Goal: Find contact information: Find contact information

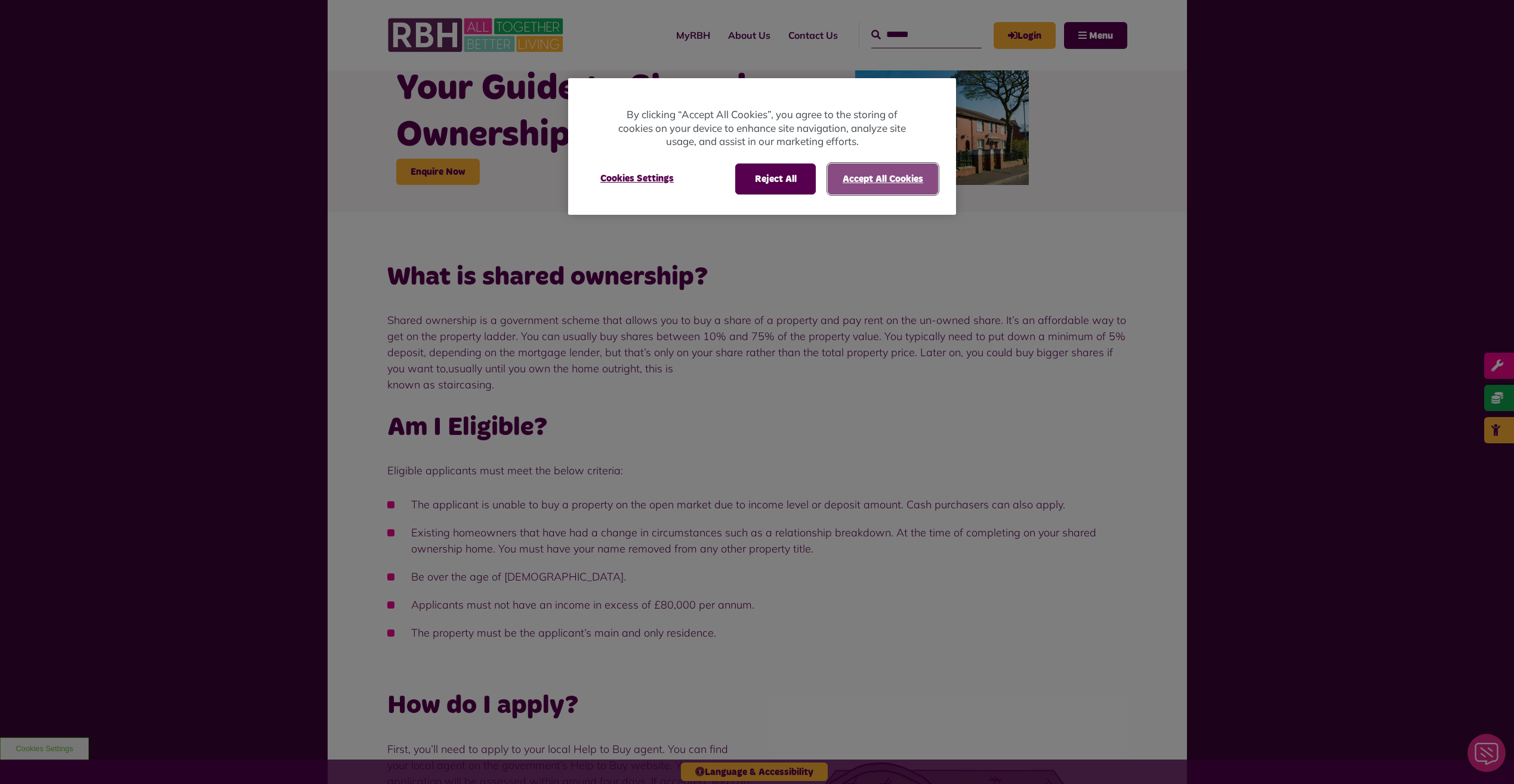
drag, startPoint x: 913, startPoint y: 184, endPoint x: 914, endPoint y: 241, distance: 57.0
click at [913, 185] on button "Accept All Cookies" at bounding box center [883, 179] width 110 height 31
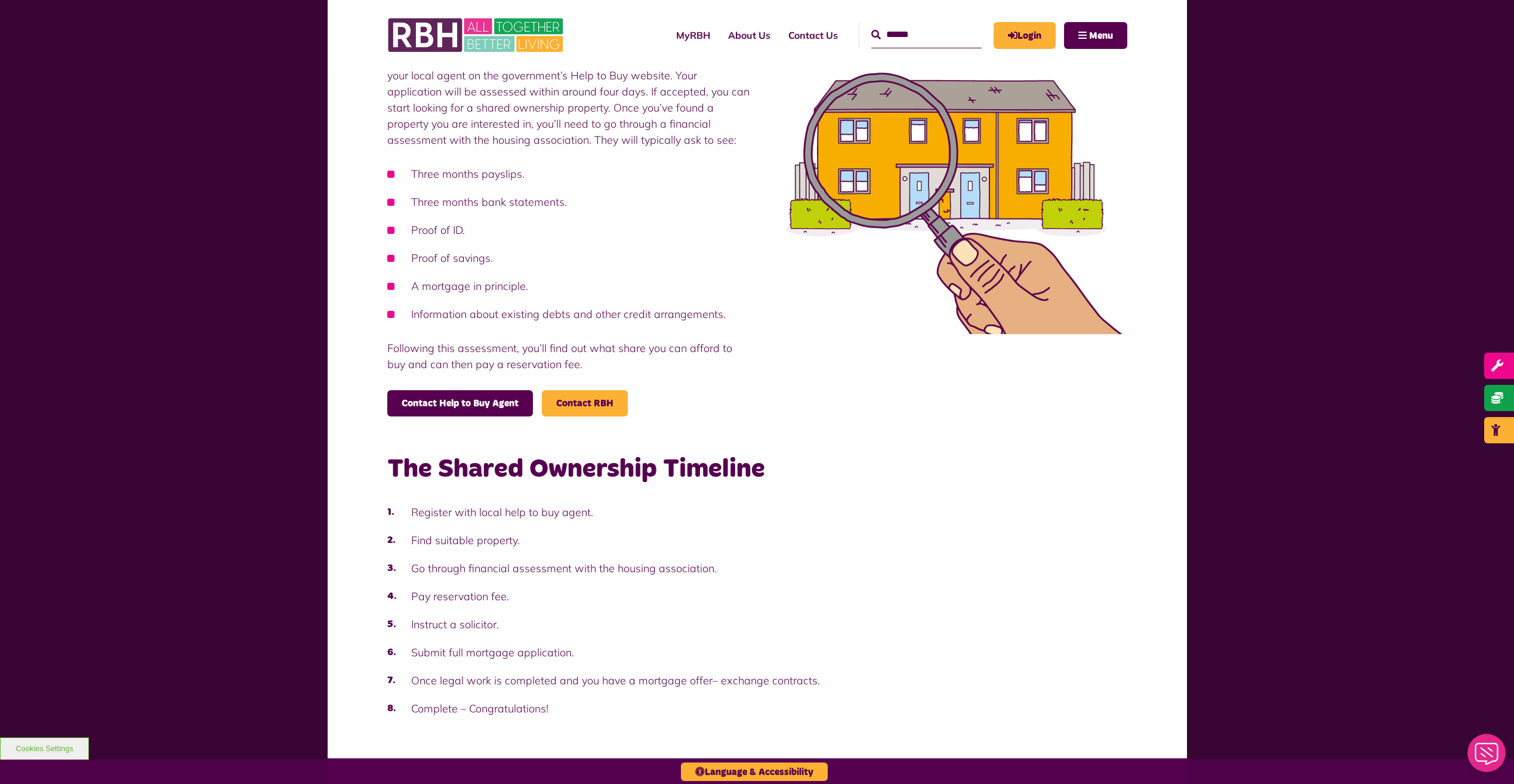
scroll to position [775, 0]
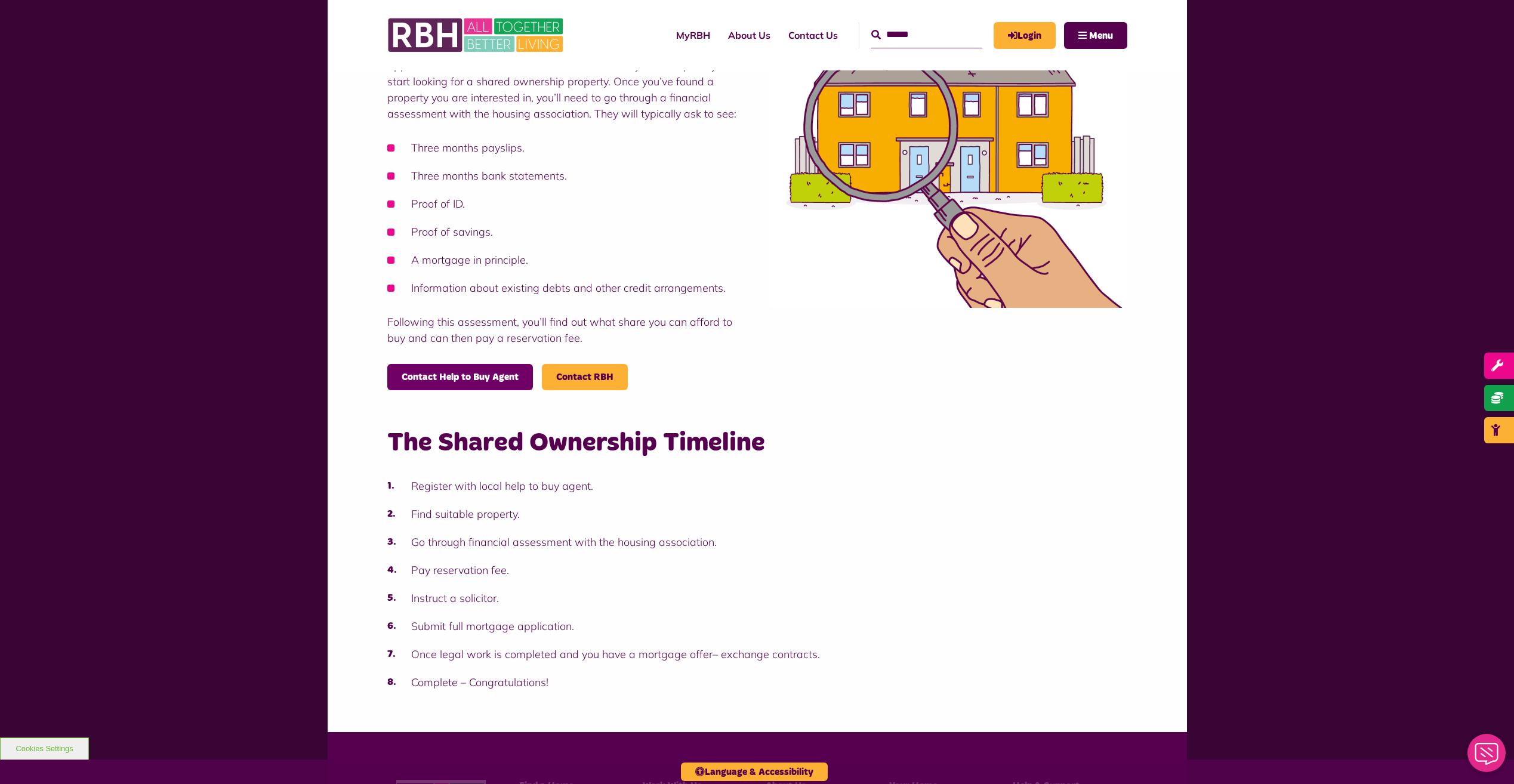
click at [522, 380] on link "Contact Help to Buy Agent" at bounding box center [460, 377] width 146 height 26
click at [601, 367] on span "Contact RBH" at bounding box center [585, 377] width 86 height 26
click at [616, 384] on span "Contact RBH" at bounding box center [585, 377] width 86 height 26
click at [595, 372] on link "Contact RBH" at bounding box center [585, 377] width 58 height 10
